Goal: Navigation & Orientation: Find specific page/section

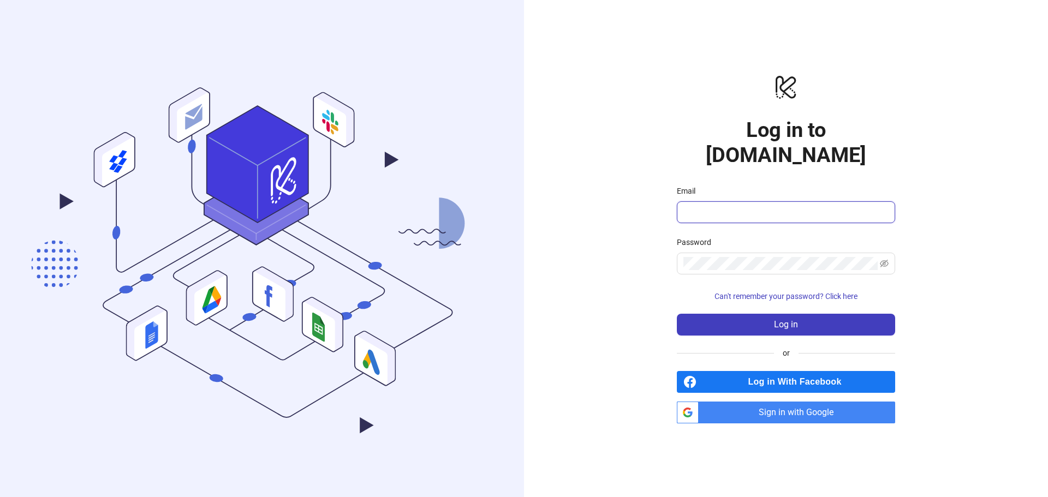
click at [693, 206] on input "Email" at bounding box center [784, 212] width 203 height 13
type input "**********"
click at [750, 261] on span at bounding box center [786, 264] width 218 height 22
click at [788, 402] on span "Sign in with Google" at bounding box center [799, 413] width 192 height 22
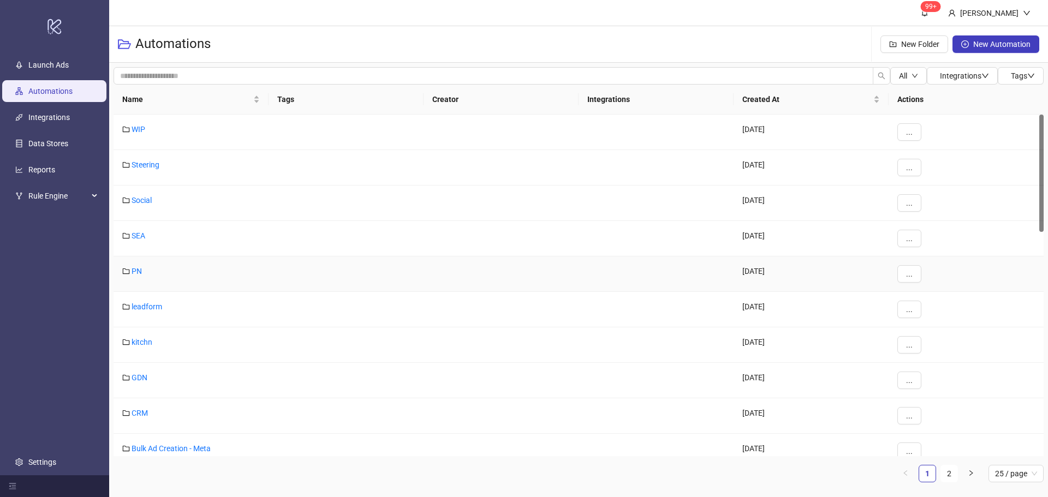
click at [139, 270] on link "PN" at bounding box center [137, 271] width 10 height 9
click at [147, 377] on link "GDN" at bounding box center [140, 377] width 16 height 9
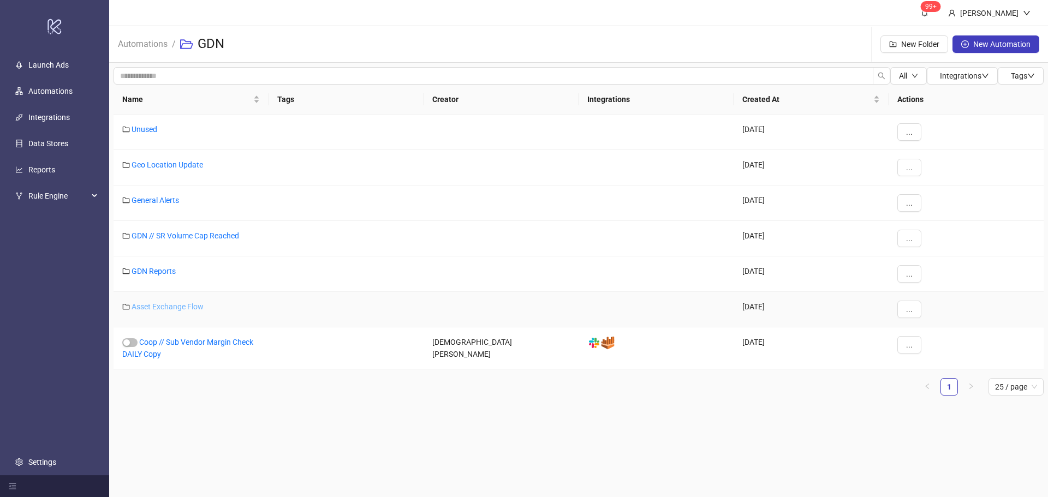
click at [188, 306] on link "Asset Exchange Flow" at bounding box center [168, 306] width 72 height 9
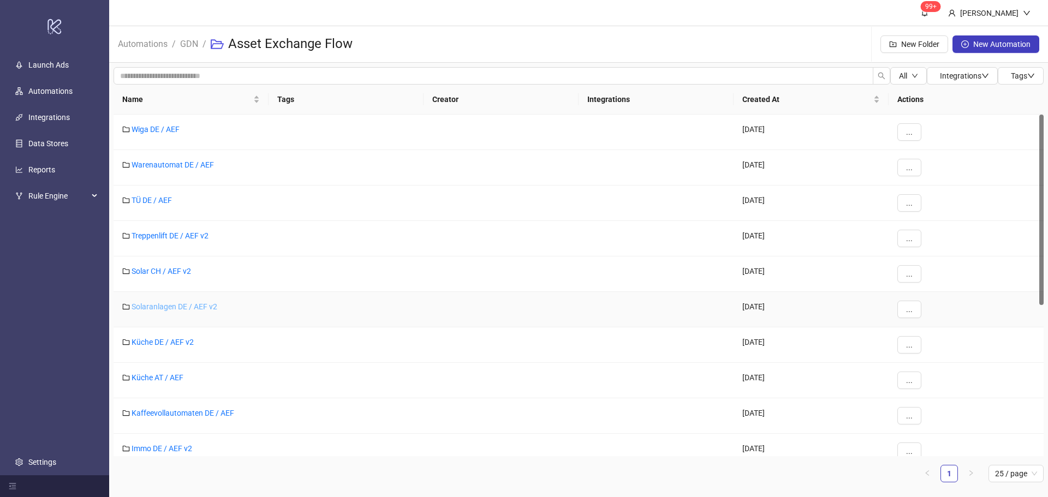
click at [196, 308] on link "Solaranlagen DE / AEF v2" at bounding box center [175, 306] width 86 height 9
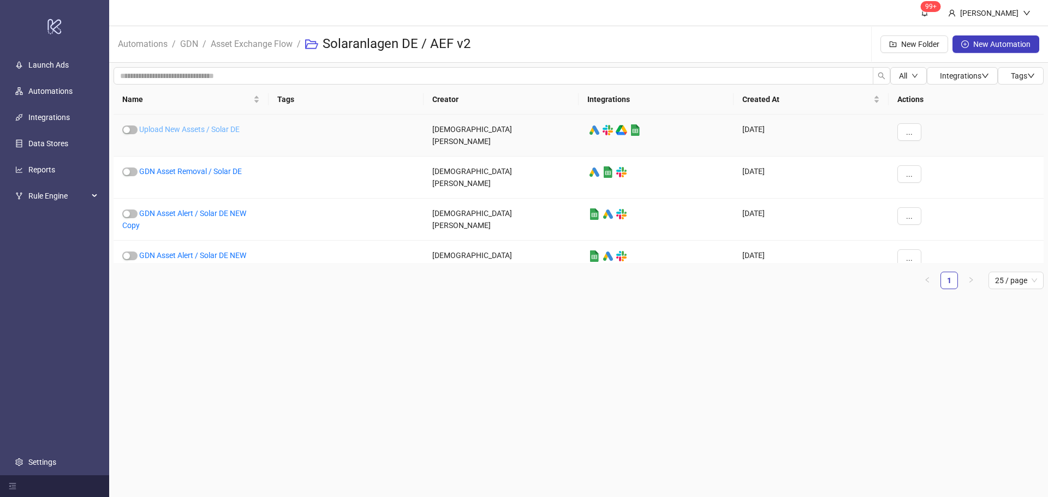
click at [216, 133] on link "Upload New Assets / Solar DE" at bounding box center [189, 129] width 100 height 9
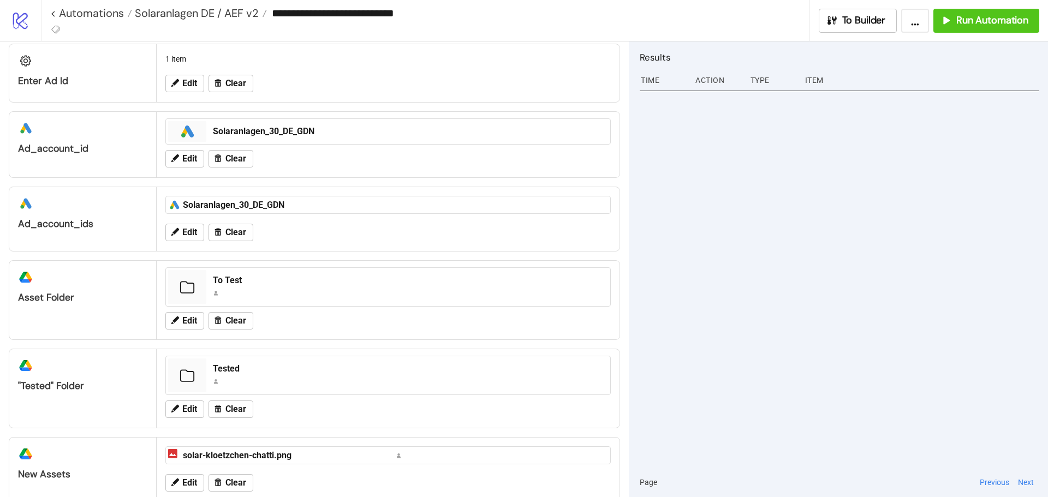
scroll to position [49, 0]
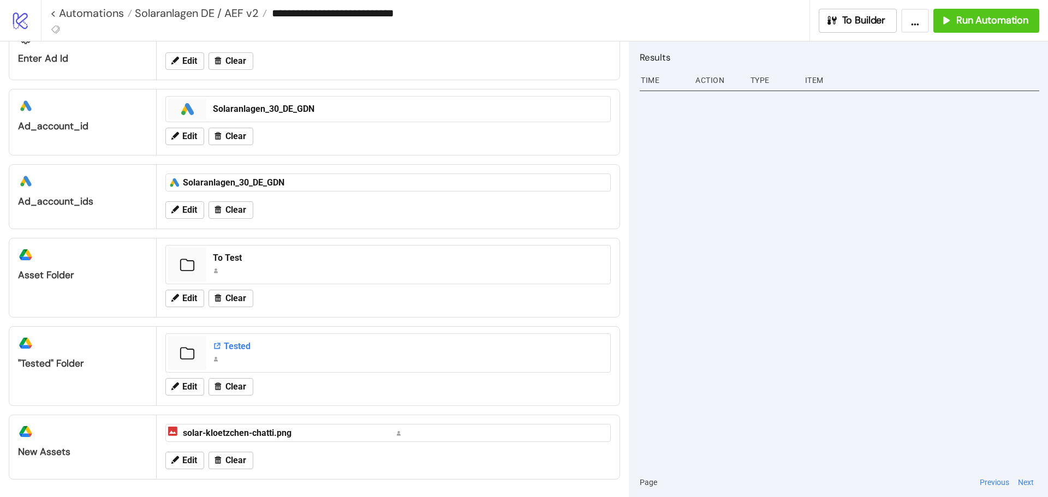
click at [231, 346] on div "Tested" at bounding box center [408, 347] width 391 height 12
click at [232, 258] on div "To Test" at bounding box center [408, 258] width 391 height 12
